Goal: Task Accomplishment & Management: Use online tool/utility

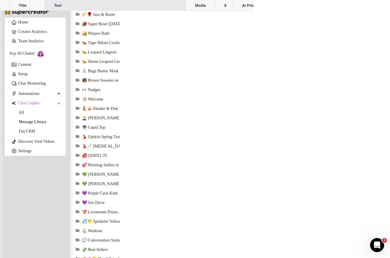
scroll to position [501, 0]
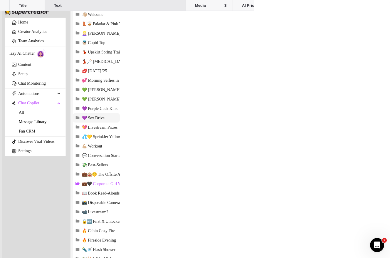
click at [104, 120] on span "💜 Sex Drive" at bounding box center [93, 117] width 23 height 5
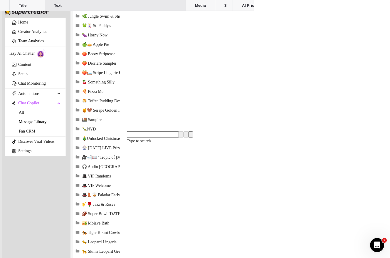
scroll to position [0, 0]
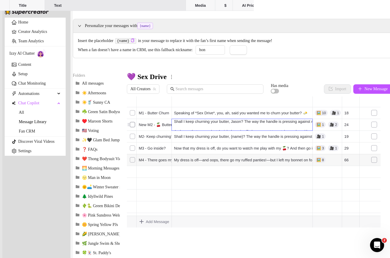
drag, startPoint x: 131, startPoint y: 169, endPoint x: 136, endPoint y: 134, distance: 35.2
drag, startPoint x: 131, startPoint y: 144, endPoint x: 132, endPoint y: 174, distance: 29.9
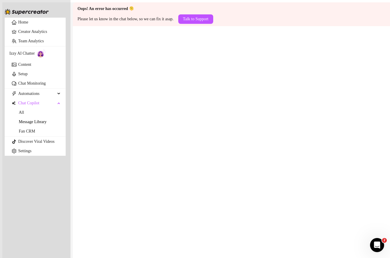
click at [29, 124] on link "Message Library" at bounding box center [33, 121] width 28 height 4
click at [24, 114] on link "All" at bounding box center [21, 112] width 5 height 4
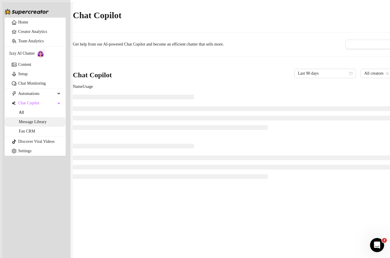
click at [30, 124] on link "Message Library" at bounding box center [33, 121] width 28 height 4
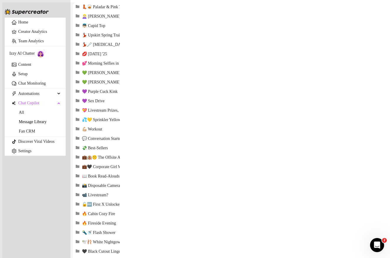
scroll to position [539, 0]
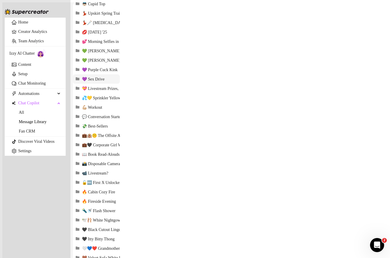
click at [104, 82] on span "💜 Sex Drive" at bounding box center [93, 79] width 23 height 5
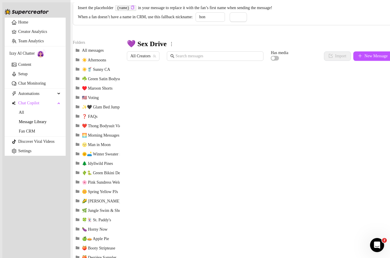
scroll to position [0, 0]
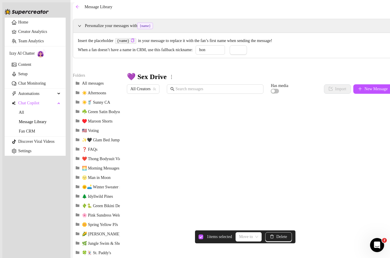
drag, startPoint x: 134, startPoint y: 167, endPoint x: 138, endPoint y: 144, distance: 23.6
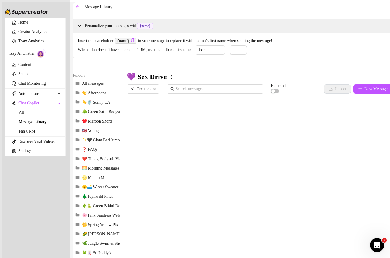
click at [57, 18] on textarea "M4 - There goes my lingerie!" at bounding box center [28, 11] width 57 height 11
type textarea "New M3 - There goes my lingerie!"
click at [57, 18] on textarea "New M3 - There goes my lingerie!" at bounding box center [28, 11] width 57 height 11
type textarea "New M3 - 🍒There goes my lingerie!"
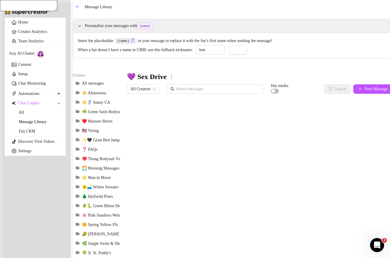
type textarea "New M3 - 🍒There goes my lingerie!"
click at [57, 18] on textarea "New M3 - 🍒There goes my lingerie!" at bounding box center [28, 11] width 57 height 11
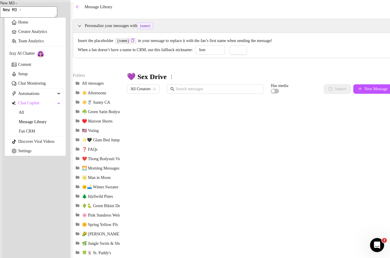
type textarea "New M3 - 🍒"
type textarea "New M3 - 🍒 Left on the bonnet"
